Goal: Task Accomplishment & Management: Use online tool/utility

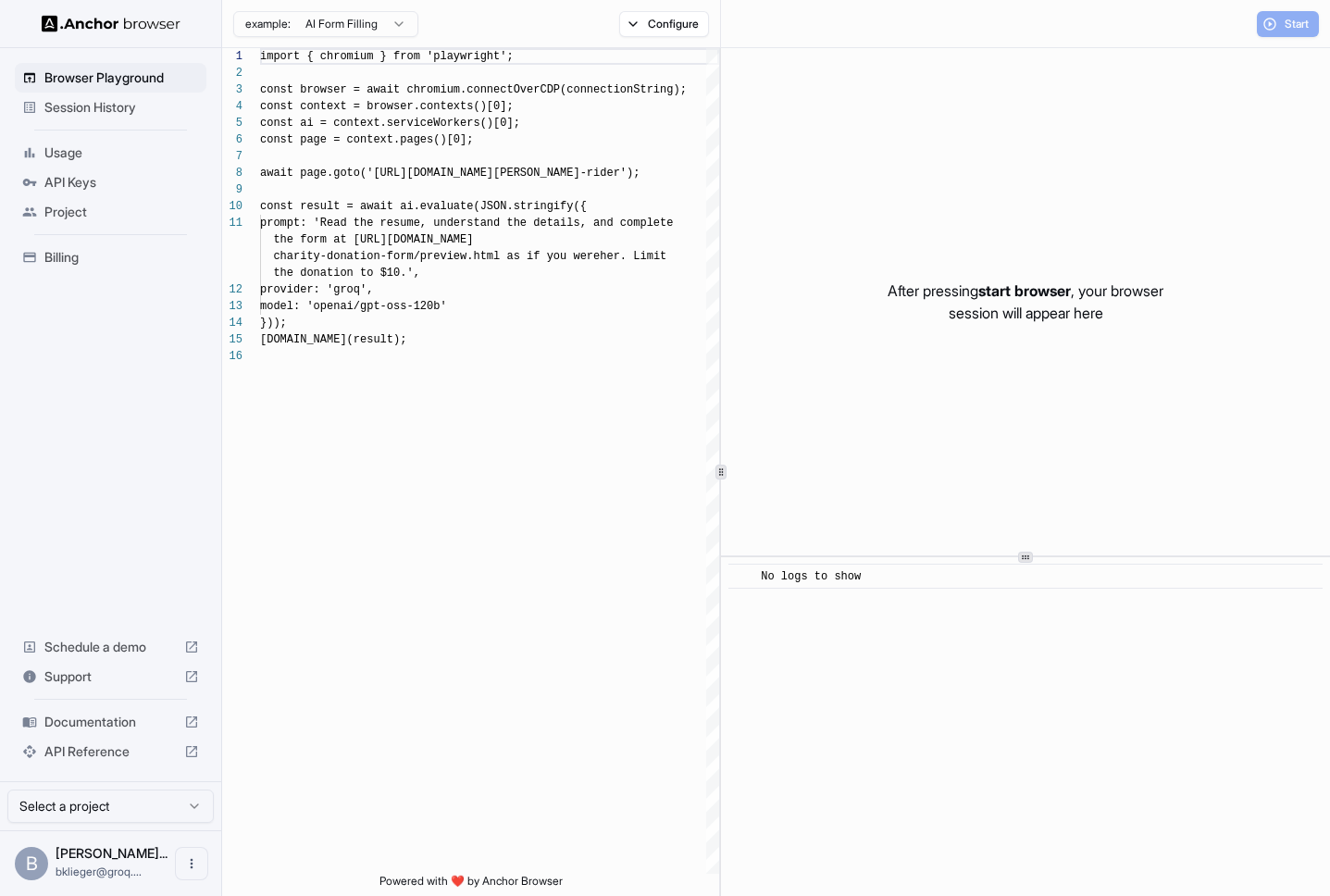
scroll to position [166, 0]
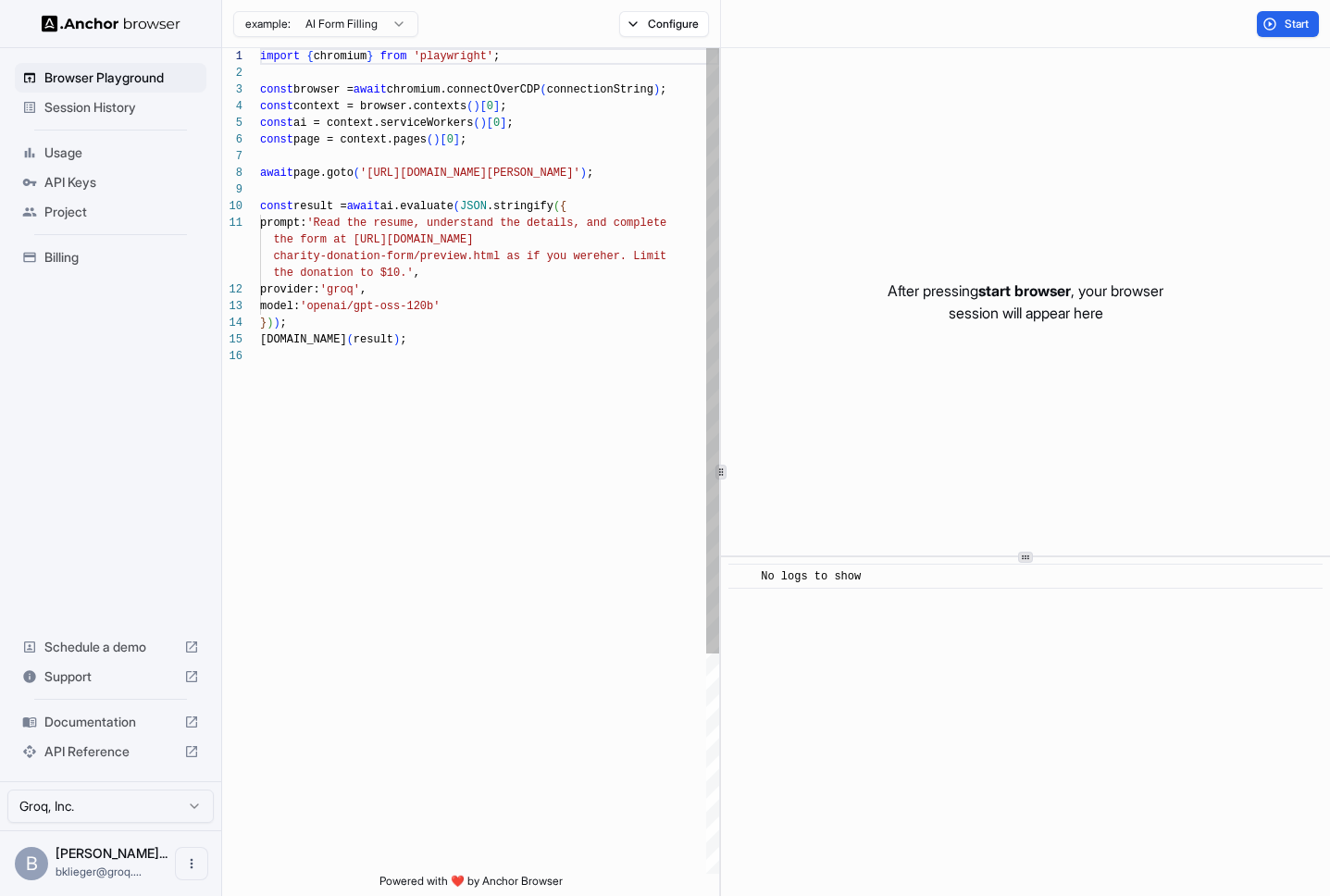
type textarea "**********"
click at [579, 333] on div "import { chromium } from 'playwright' ; const browser = await chromium.connectO…" at bounding box center [489, 610] width 459 height 1126
click at [159, 117] on div "Session History" at bounding box center [111, 108] width 191 height 30
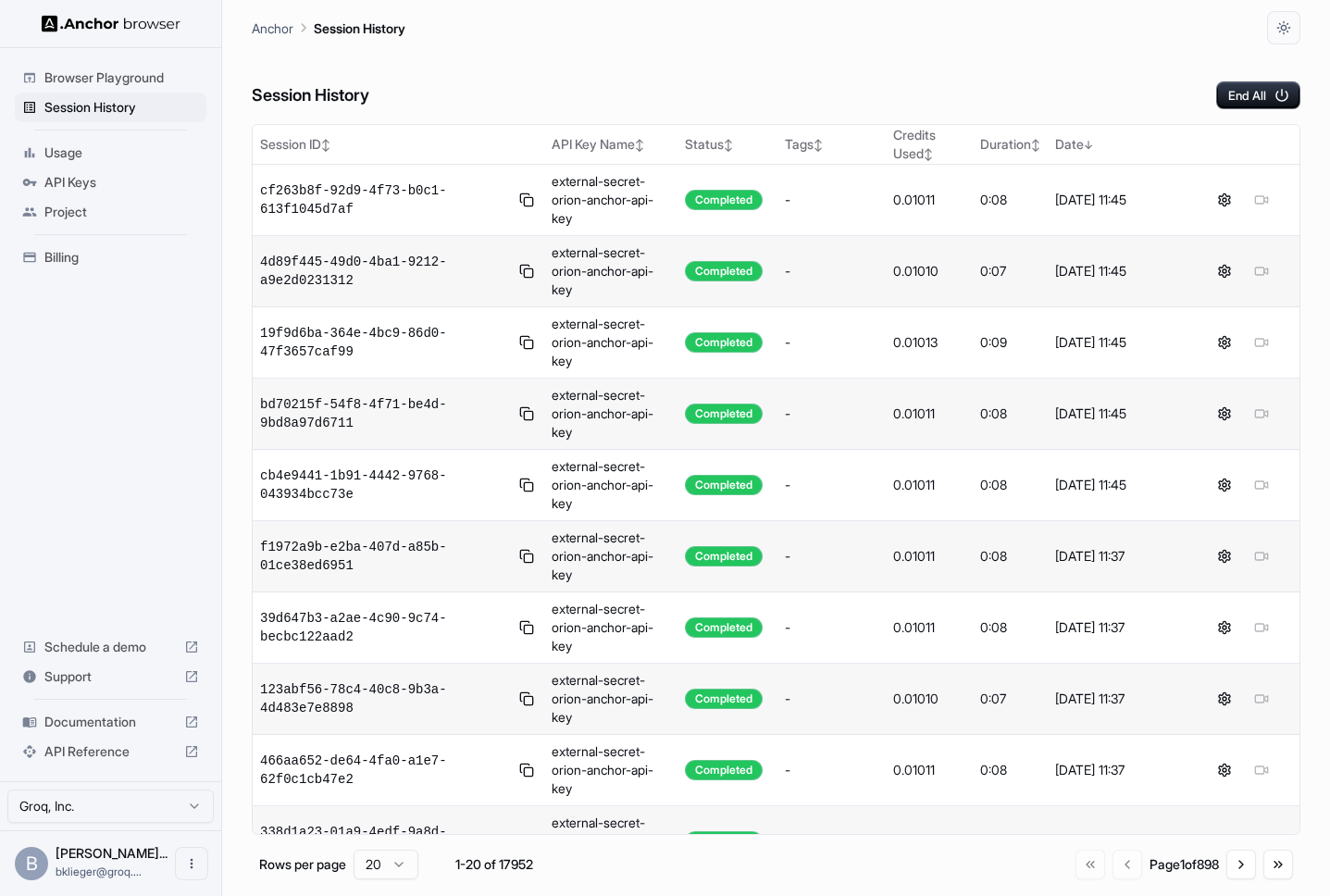
click at [138, 166] on ul "Browser Playground Session History Usage API Keys Project Billing" at bounding box center [110, 167] width 206 height 224
click at [118, 214] on span "Project" at bounding box center [121, 212] width 154 height 19
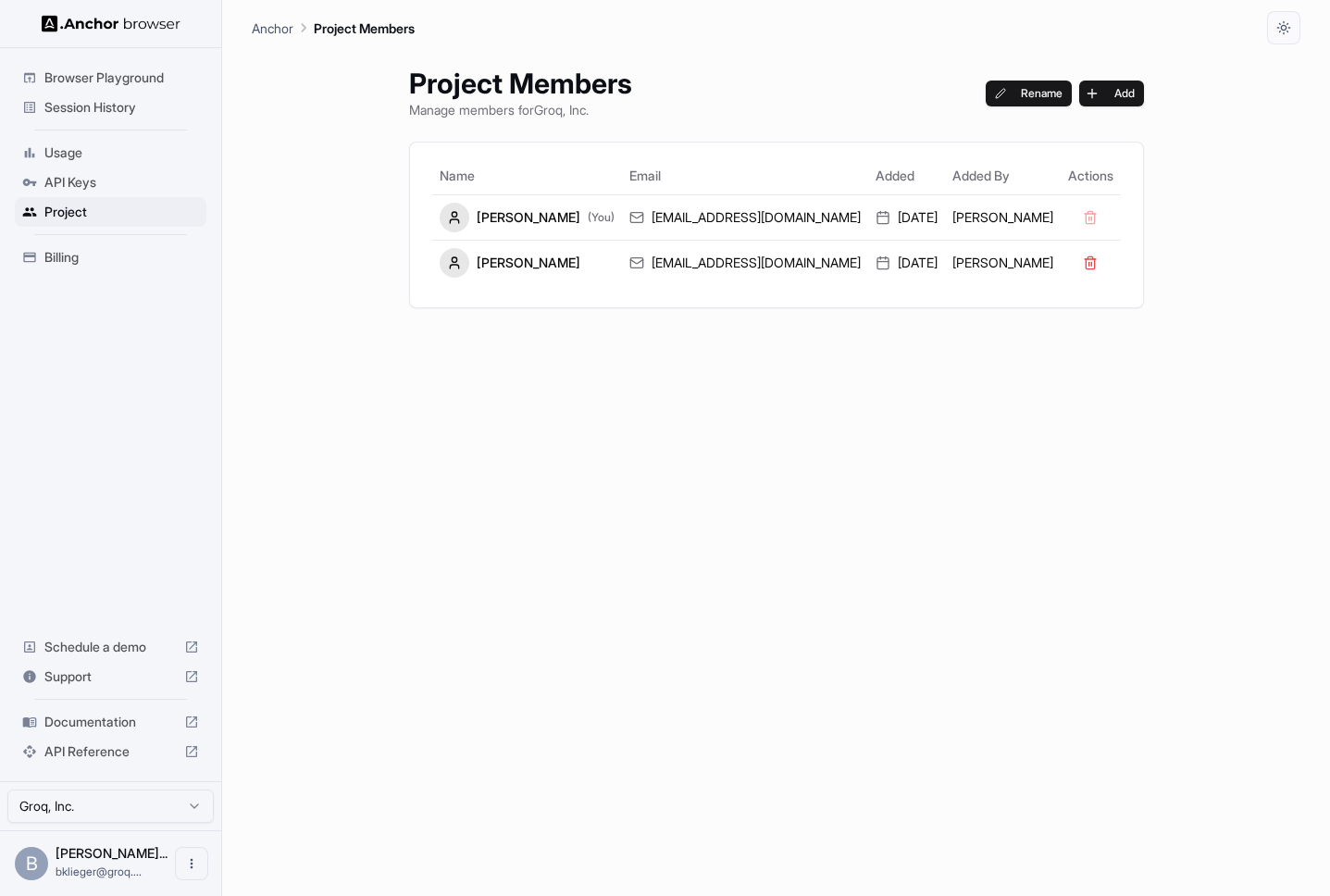
click at [131, 151] on span "Usage" at bounding box center [121, 152] width 154 height 19
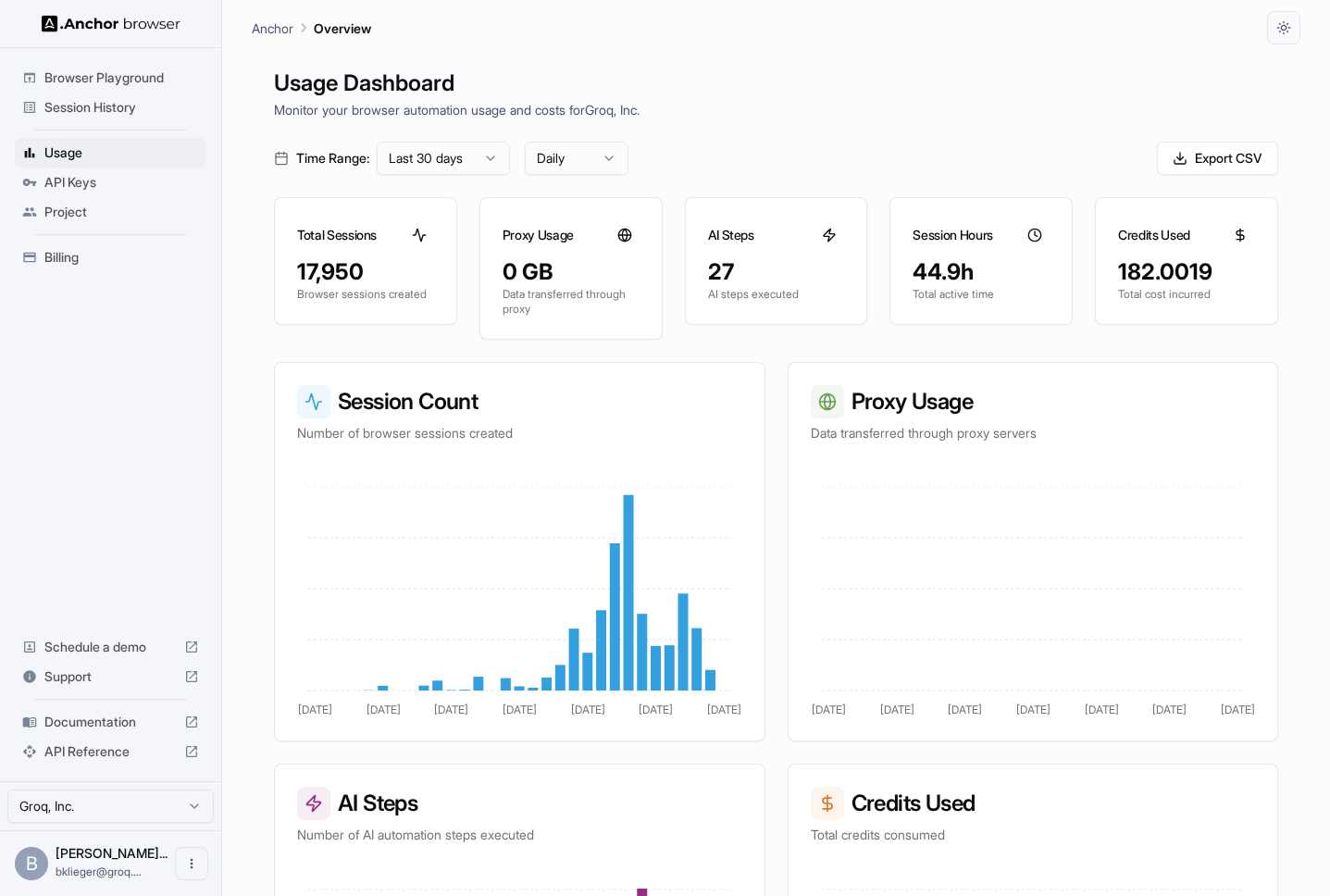
click at [118, 204] on span "Project" at bounding box center [121, 212] width 154 height 19
